Goal: Information Seeking & Learning: Learn about a topic

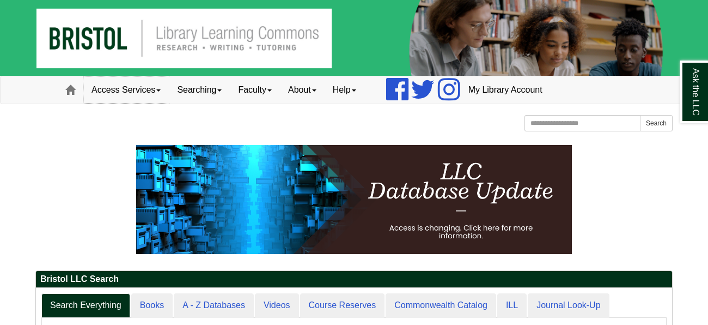
click at [156, 89] on link "Access Services" at bounding box center [125, 89] width 85 height 27
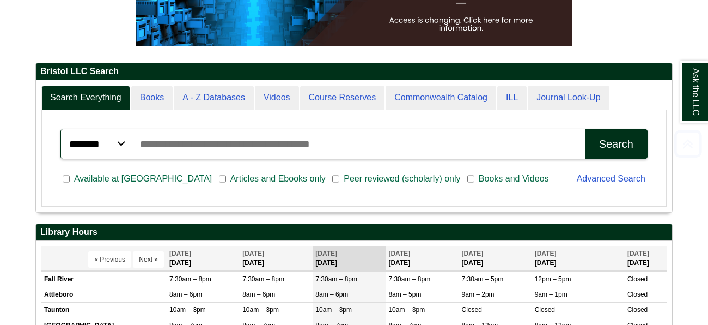
scroll to position [210, 0]
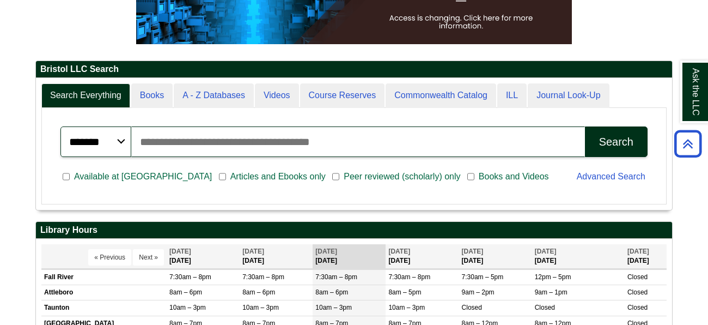
click at [149, 114] on div "******* ***** ****** Search articles, books, journals & more Search Available a…" at bounding box center [353, 155] width 613 height 85
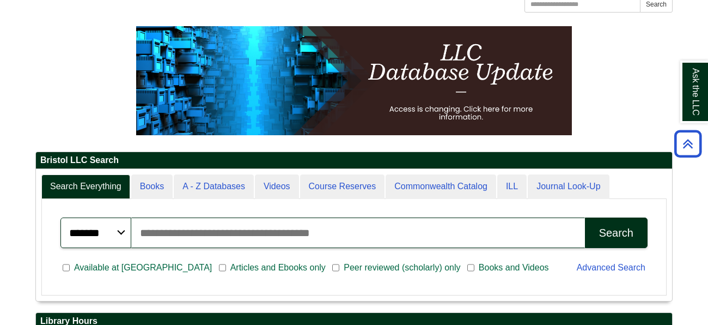
scroll to position [0, 0]
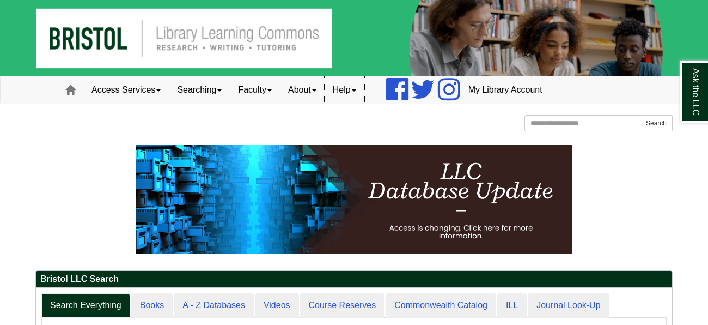
click at [350, 84] on link "Help" at bounding box center [345, 89] width 40 height 27
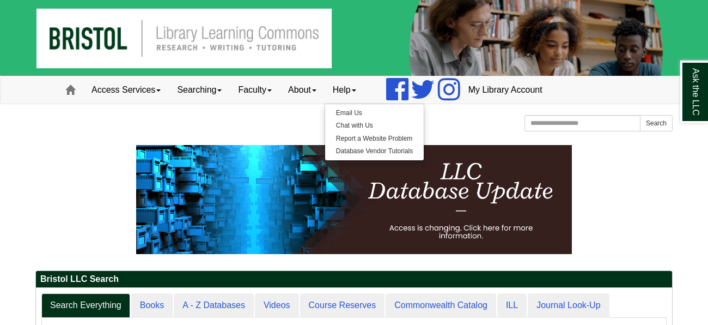
click at [287, 121] on div "Bristol Community College Bristol Community College Library Learning Commons Ho…" at bounding box center [353, 124] width 637 height 19
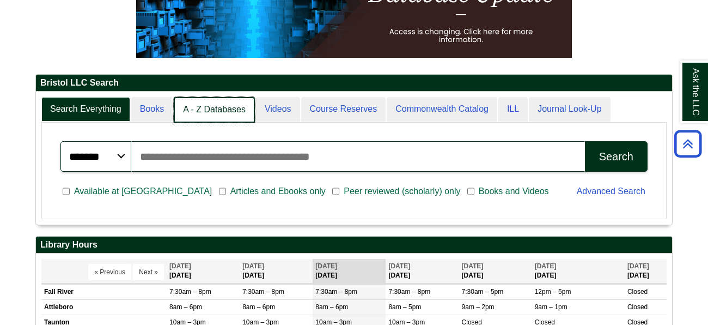
scroll to position [5, 5]
click at [216, 104] on link "A - Z Databases" at bounding box center [214, 110] width 81 height 26
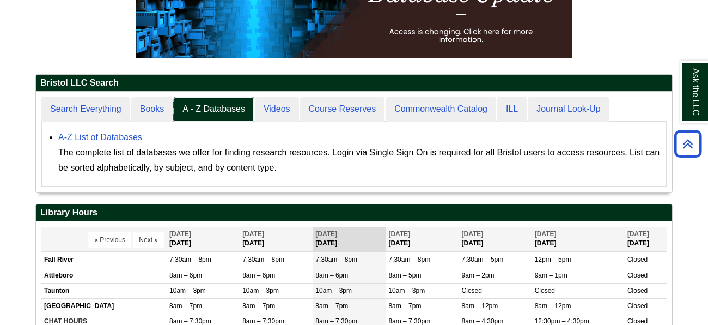
scroll to position [100, 636]
click at [131, 134] on link "A-Z List of Databases" at bounding box center [100, 136] width 84 height 9
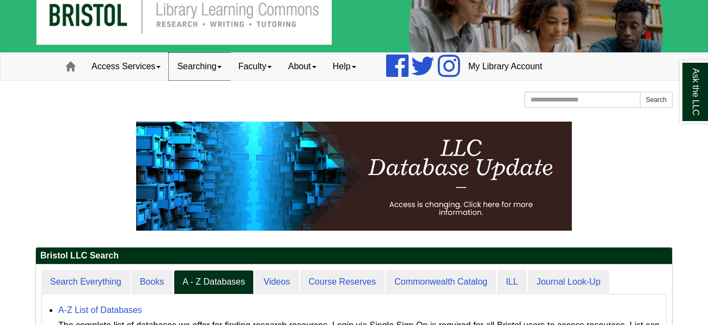
click at [208, 70] on link "Searching" at bounding box center [199, 66] width 61 height 27
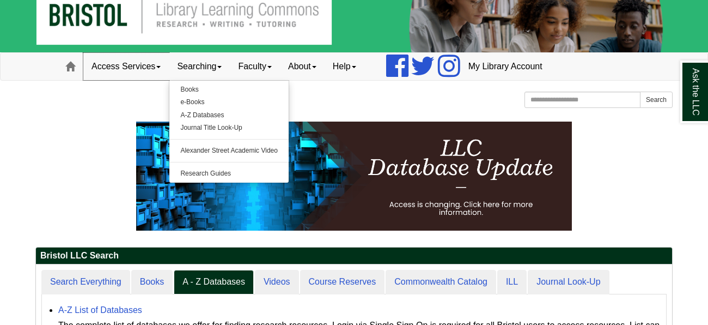
click at [140, 64] on link "Access Services" at bounding box center [125, 66] width 85 height 27
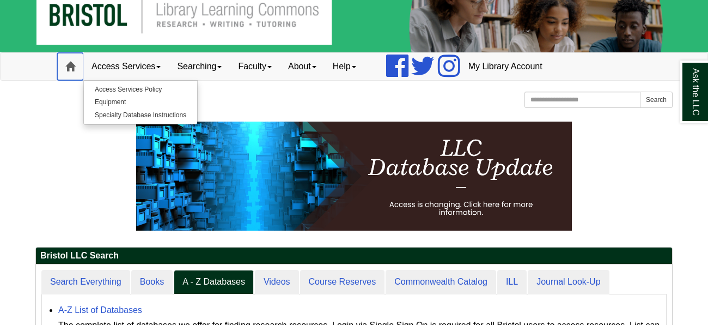
click at [78, 62] on link "Home" at bounding box center [70, 66] width 26 height 27
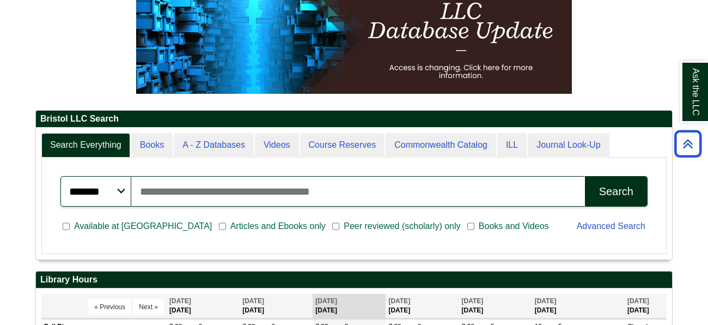
click at [191, 184] on input "Search articles, books, journals & more" at bounding box center [358, 191] width 454 height 30
click at [585, 176] on button "Search" at bounding box center [616, 191] width 63 height 30
click at [376, 192] on input "*********" at bounding box center [358, 191] width 454 height 30
type input "*********"
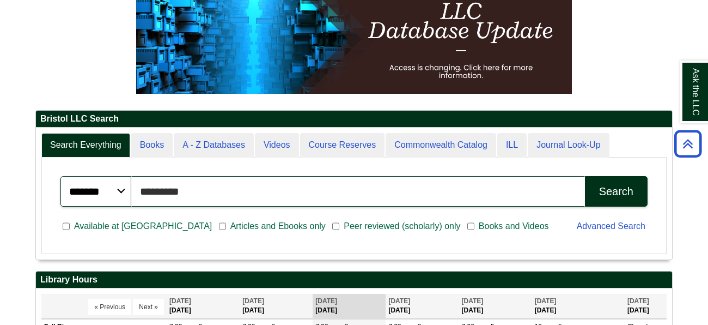
click at [585, 176] on button "Search" at bounding box center [616, 191] width 63 height 30
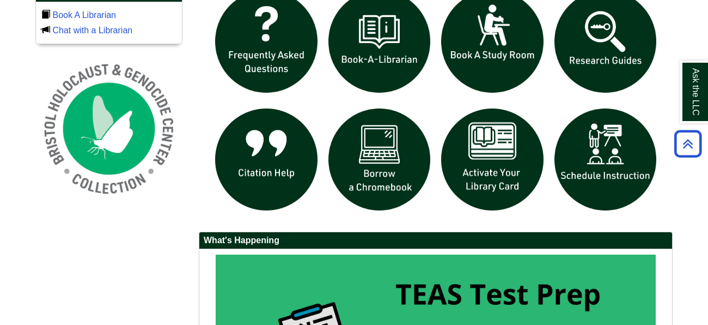
scroll to position [779, 0]
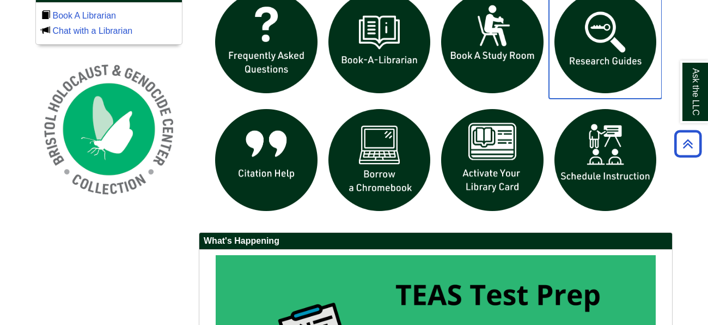
click at [573, 82] on img "slideshow" at bounding box center [605, 41] width 113 height 113
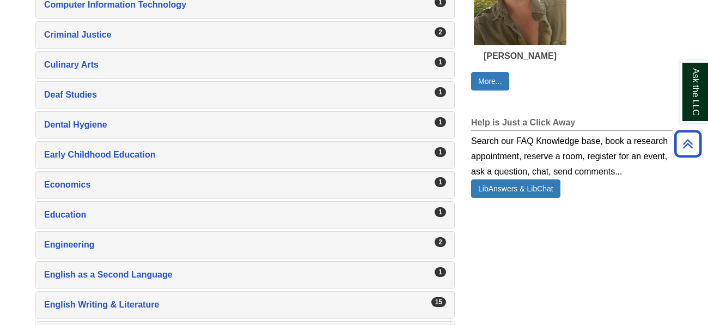
scroll to position [1808, 0]
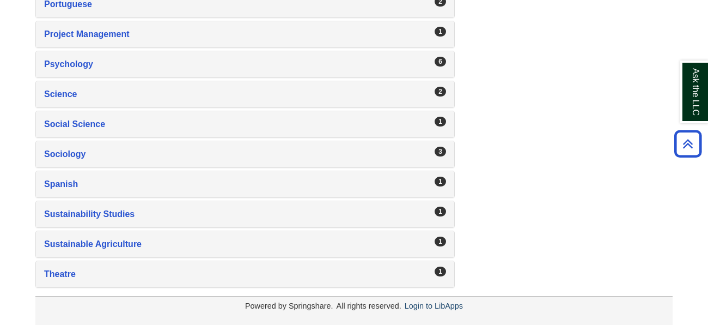
click at [316, 141] on div "3 Sociology , 3 guides" at bounding box center [245, 154] width 418 height 26
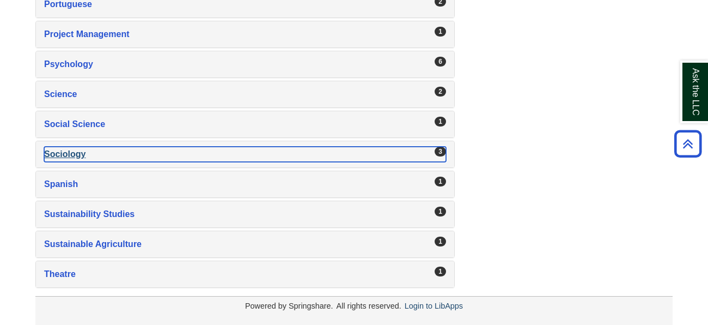
click at [315, 146] on div "Sociology , 3 guides" at bounding box center [245, 153] width 402 height 15
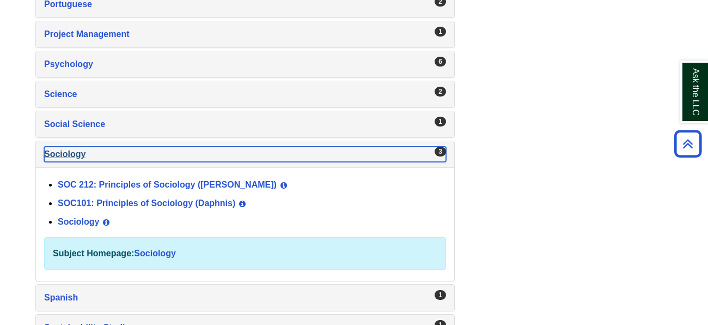
click at [301, 152] on div "Sociology , 3 guides" at bounding box center [245, 153] width 402 height 15
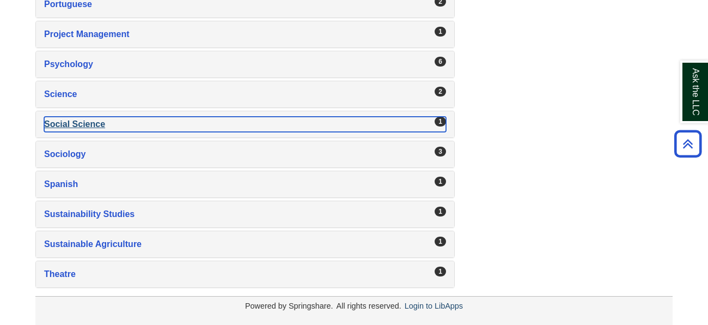
click at [256, 123] on div "Social Science , 1 guides" at bounding box center [245, 124] width 402 height 15
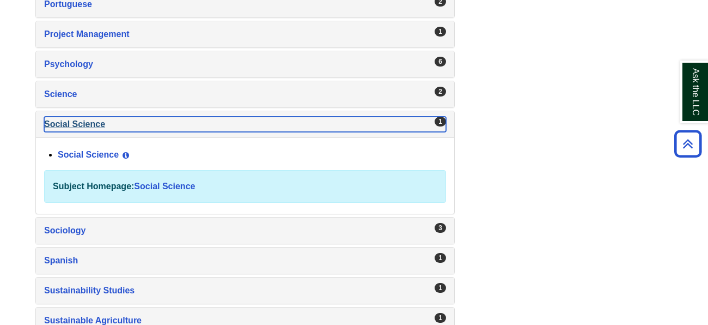
click at [256, 123] on div "Social Science , 1 guides" at bounding box center [245, 124] width 402 height 15
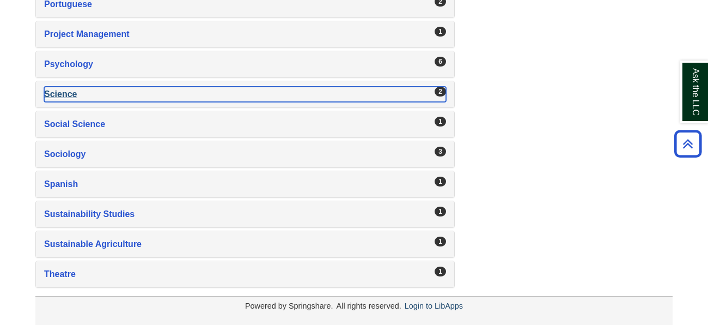
click at [294, 93] on div "Science , 2 guides" at bounding box center [245, 94] width 402 height 15
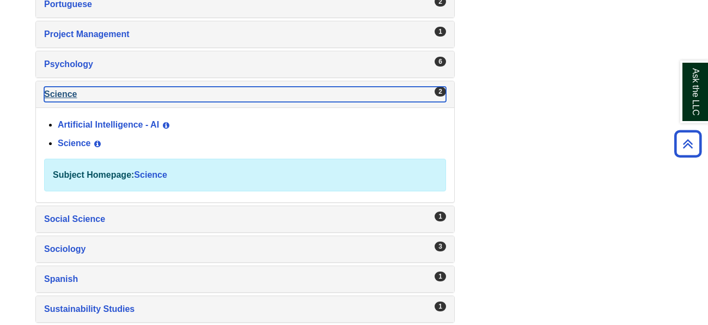
click at [294, 93] on div "Science , 2 guides" at bounding box center [245, 94] width 402 height 15
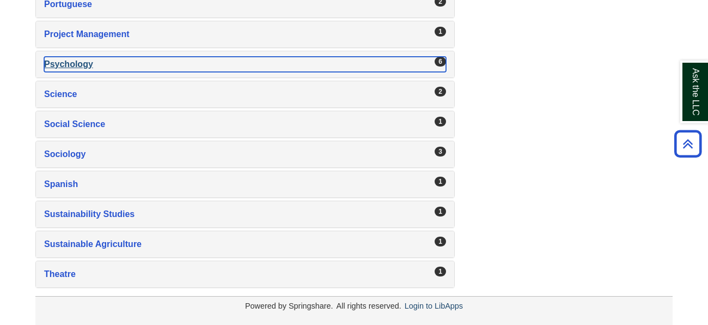
click at [247, 66] on div "Psychology , 6 guides" at bounding box center [245, 64] width 402 height 15
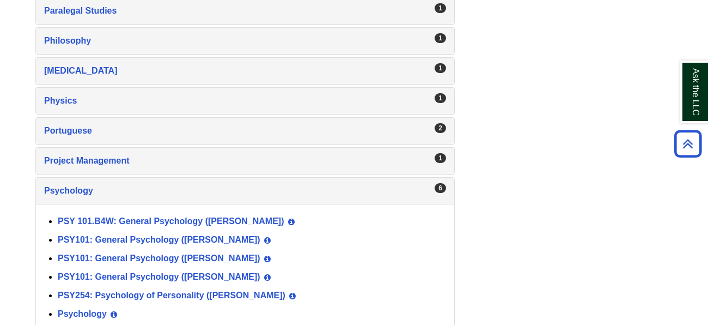
scroll to position [1678, 0]
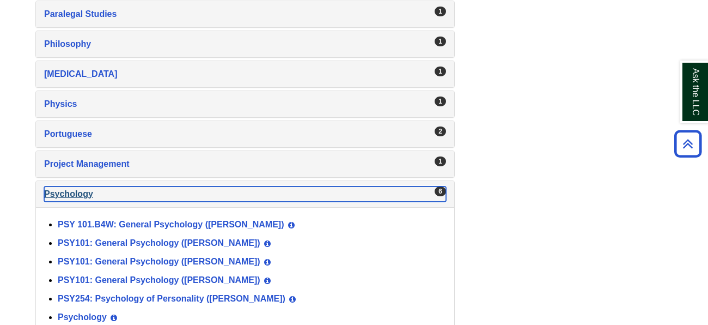
click at [211, 187] on div "Psychology , 6 guides" at bounding box center [245, 193] width 402 height 15
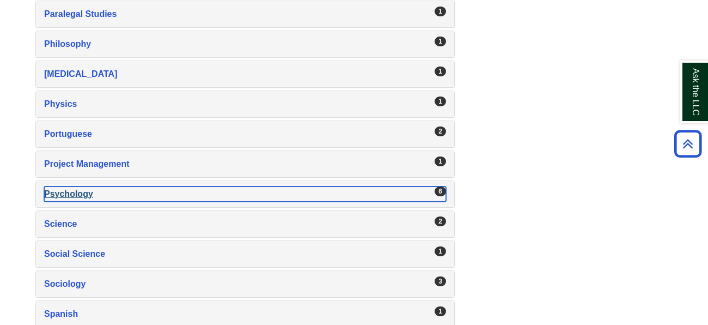
click at [211, 187] on div "Psychology , 6 guides" at bounding box center [245, 193] width 402 height 15
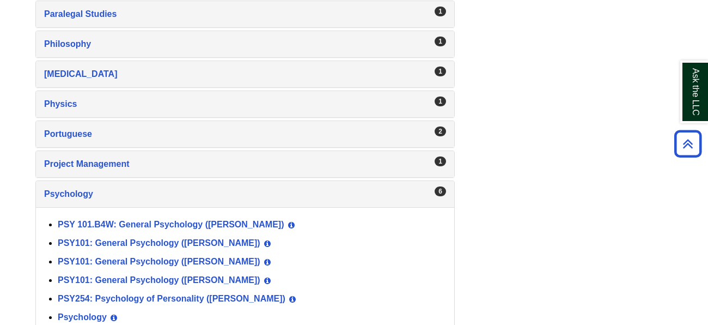
click at [377, 170] on div "1 Project Management , 1 guides" at bounding box center [245, 164] width 418 height 26
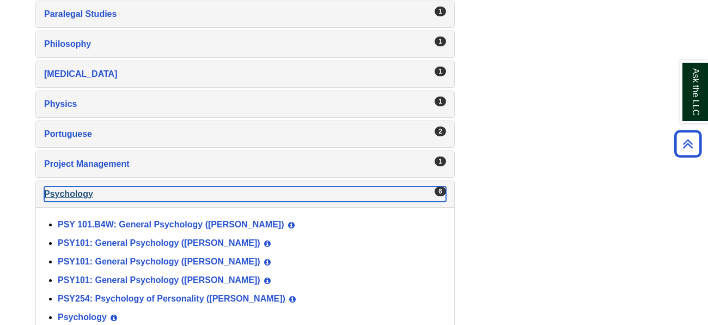
click at [372, 187] on div "Psychology , 6 guides" at bounding box center [245, 193] width 402 height 15
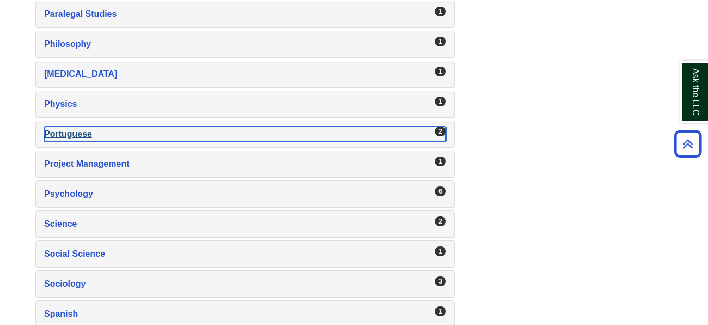
click at [373, 137] on div "Portuguese , 2 guides" at bounding box center [245, 133] width 402 height 15
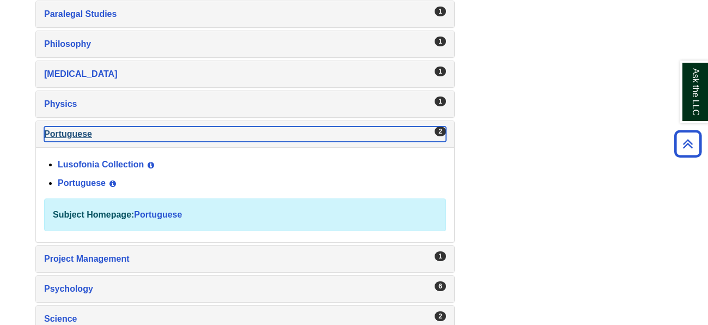
click at [373, 137] on div "Portuguese , 2 guides" at bounding box center [245, 133] width 402 height 15
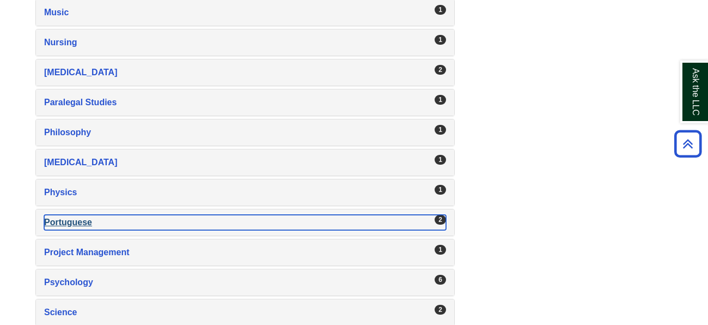
scroll to position [1586, 0]
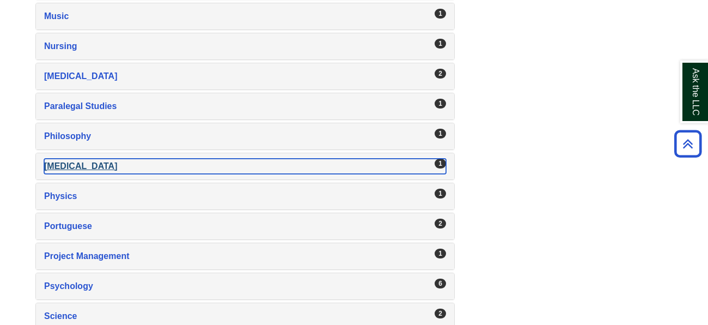
click at [266, 165] on div "Phlebotomy , 1 guides" at bounding box center [245, 165] width 402 height 15
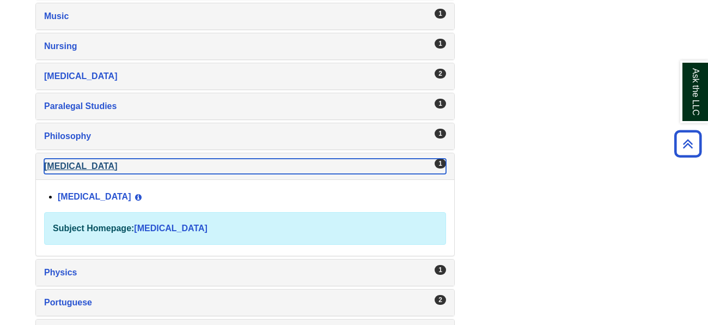
click at [266, 165] on div "Phlebotomy , 1 guides" at bounding box center [245, 165] width 402 height 15
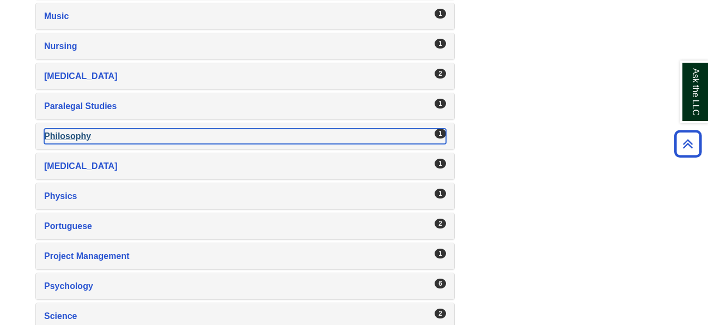
click at [203, 129] on div "Philosophy , 1 guides" at bounding box center [245, 136] width 402 height 15
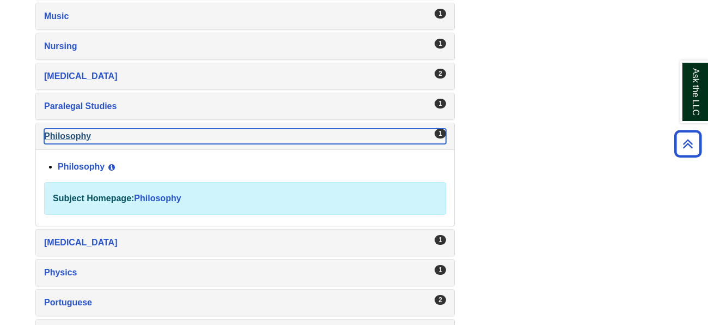
click at [203, 129] on div "Philosophy , 1 guides" at bounding box center [245, 136] width 402 height 15
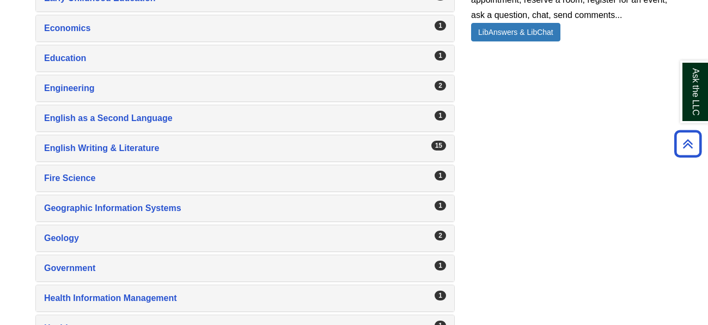
scroll to position [885, 0]
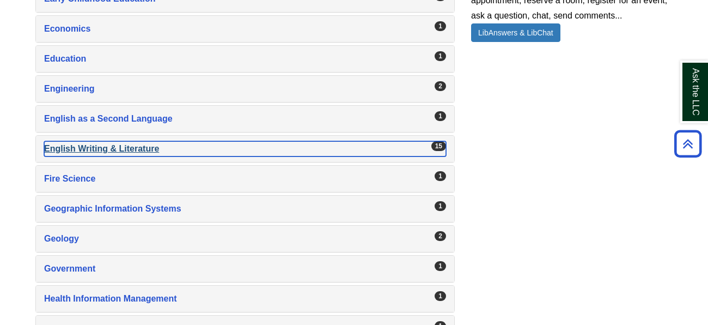
click at [204, 141] on div "English Writing & Literature , 15 guides" at bounding box center [245, 148] width 402 height 15
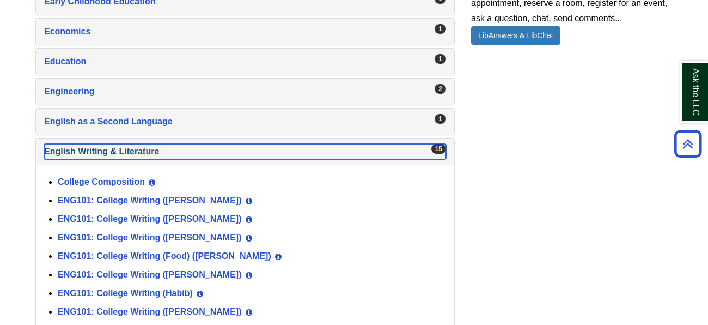
scroll to position [879, 0]
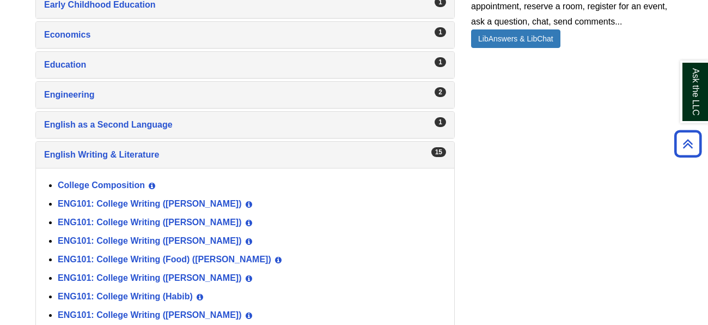
click at [204, 142] on div "15 English Writing & Literature , 15 guides" at bounding box center [245, 155] width 418 height 26
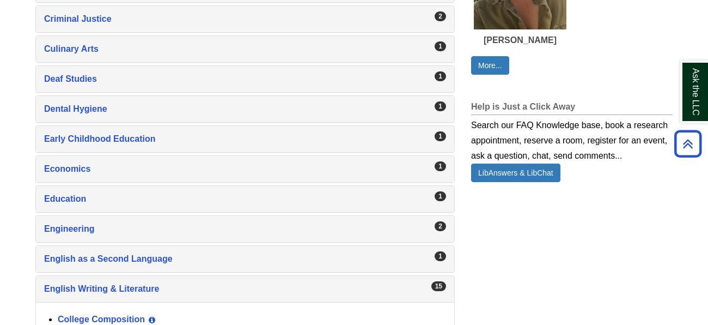
scroll to position [744, 0]
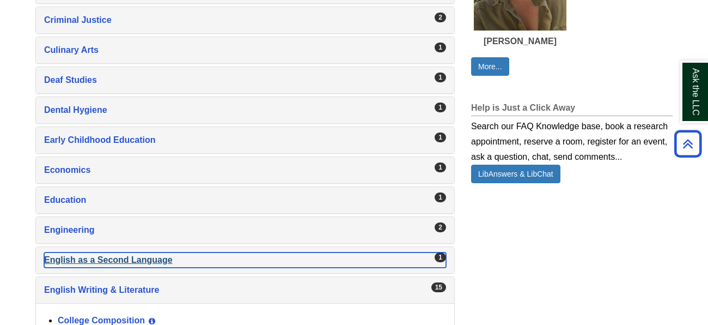
click at [189, 257] on div "English as a Second Language , 1 guides" at bounding box center [245, 259] width 402 height 15
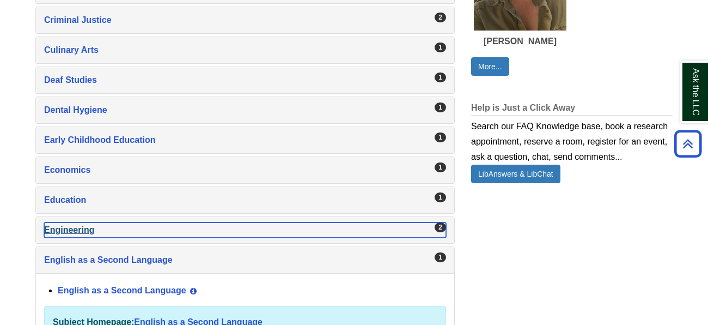
click at [218, 231] on div "Engineering , 2 guides" at bounding box center [245, 229] width 402 height 15
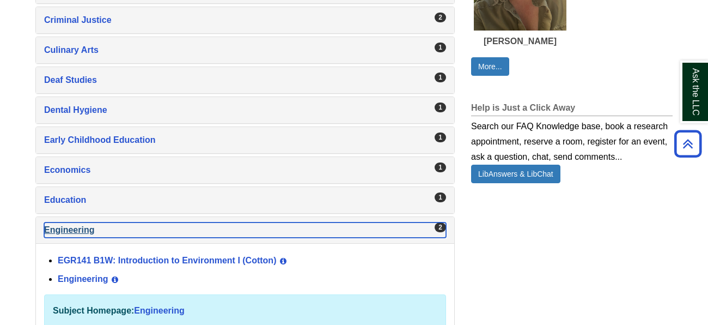
click at [218, 231] on div "Engineering , 2 guides" at bounding box center [245, 229] width 402 height 15
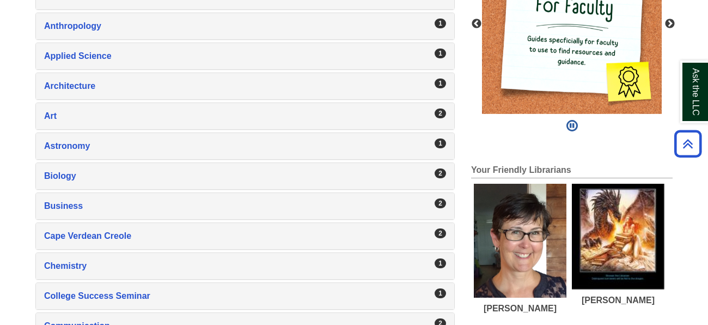
scroll to position [309, 0]
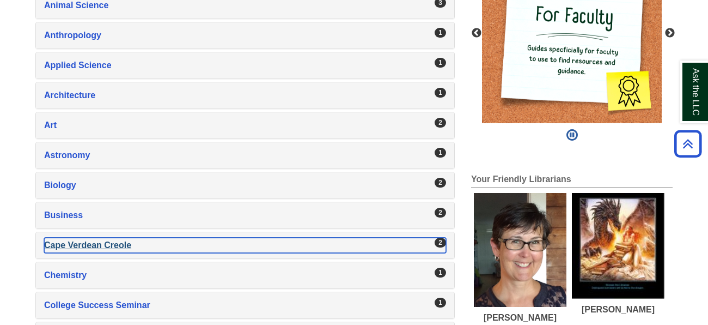
click at [215, 238] on div "Cape Verdean Creole , 2 guides" at bounding box center [245, 244] width 402 height 15
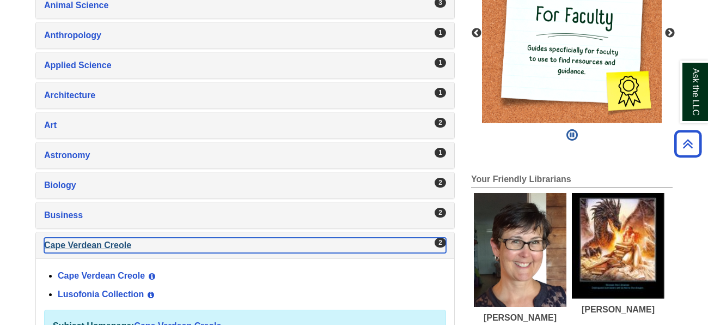
click at [215, 238] on div "Cape Verdean Creole , 2 guides" at bounding box center [245, 244] width 402 height 15
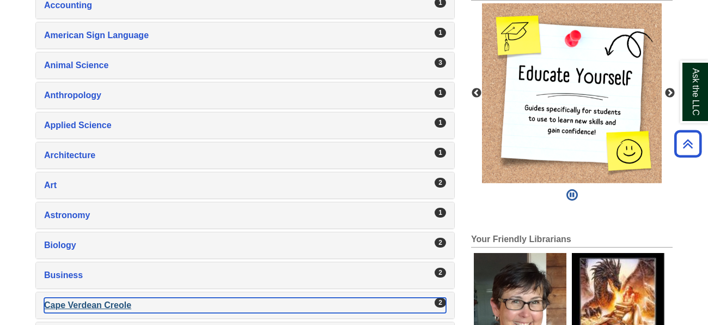
scroll to position [249, 0]
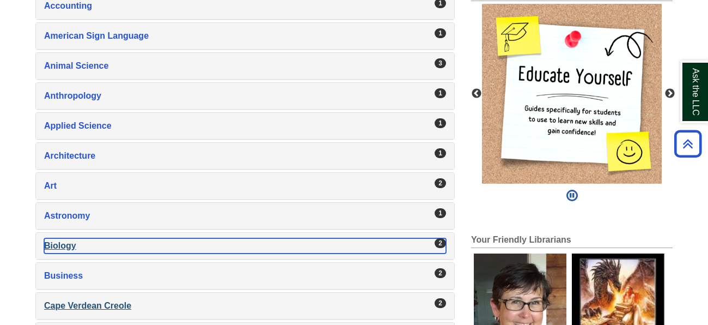
click at [215, 238] on div "Biology , 2 guides" at bounding box center [245, 245] width 402 height 15
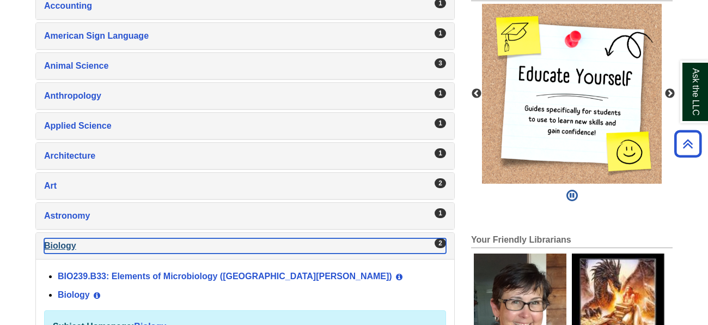
click at [215, 238] on div "Biology , 2 guides" at bounding box center [245, 245] width 402 height 15
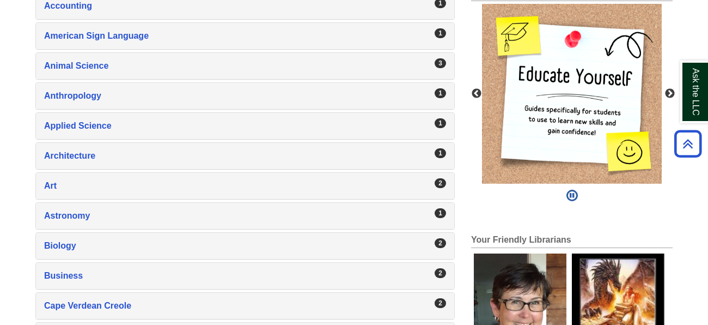
click at [282, 175] on div "2 Art , 2 guides" at bounding box center [245, 186] width 418 height 26
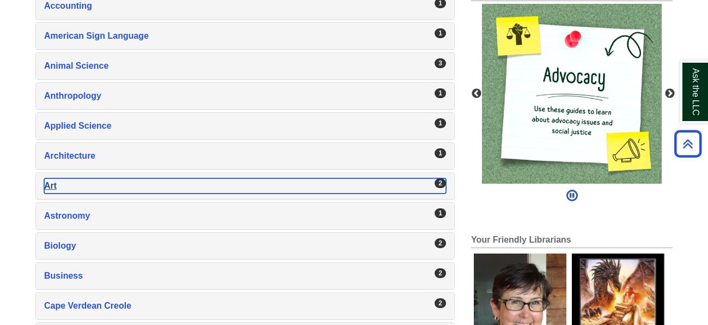
click at [279, 179] on div "Art , 2 guides" at bounding box center [245, 185] width 402 height 15
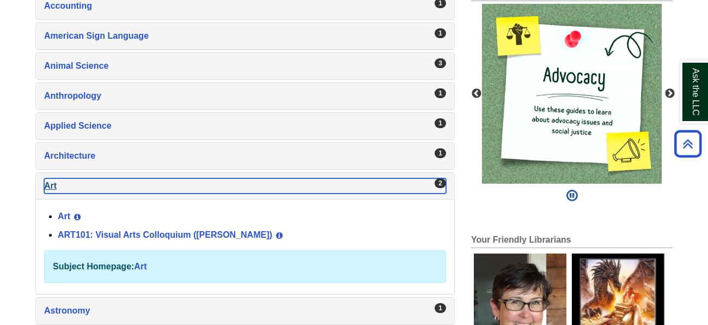
click at [279, 179] on div "Art , 2 guides" at bounding box center [245, 185] width 402 height 15
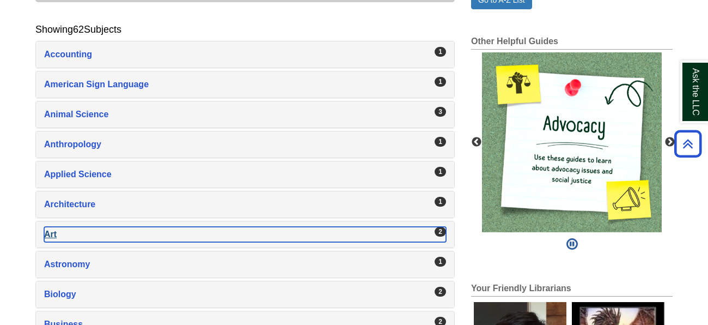
scroll to position [193, 0]
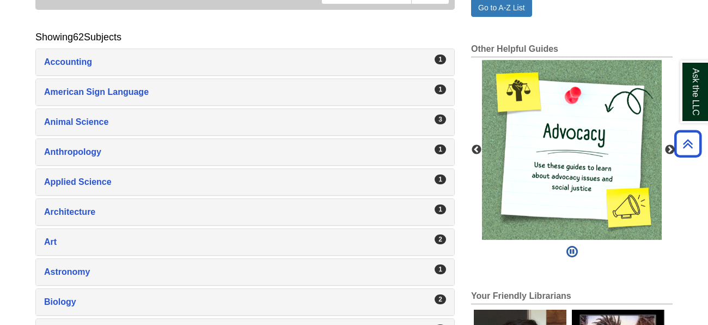
click at [223, 129] on div "3 Animal Science , 3 guides" at bounding box center [245, 122] width 418 height 26
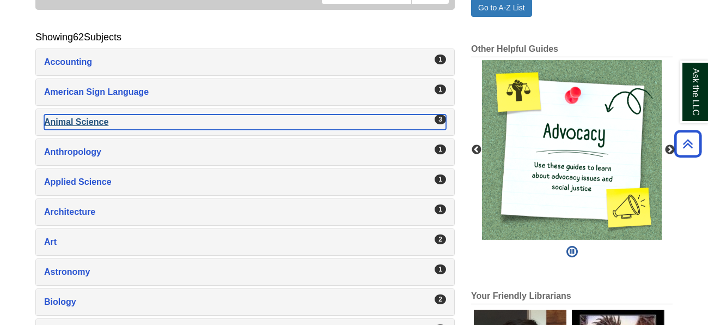
click at [218, 126] on div "Animal Science , 3 guides" at bounding box center [245, 121] width 402 height 15
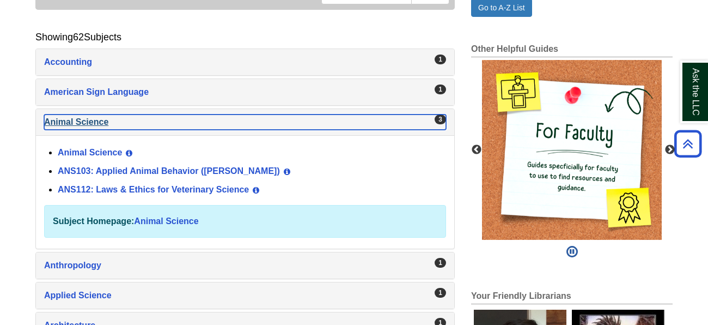
click at [218, 126] on div "Animal Science , 3 guides" at bounding box center [245, 121] width 402 height 15
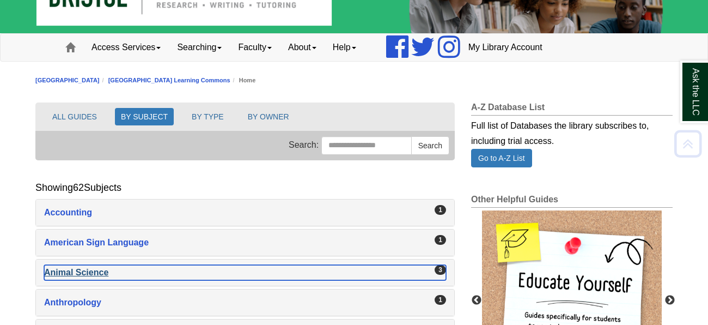
scroll to position [42, 0]
